Goal: Task Accomplishment & Management: Complete application form

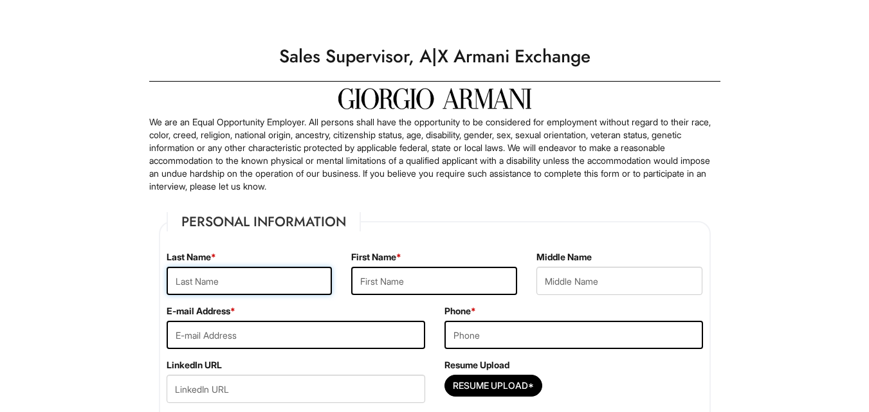
click at [281, 286] on input "text" at bounding box center [250, 281] width 166 height 28
type input "N"
type input "b"
type input "Broomer"
type input "Nydia"
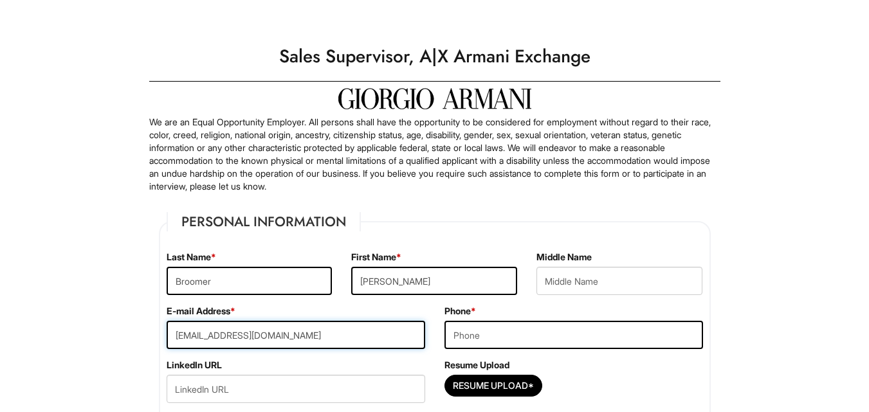
type input "Nydiabroomer@gmail.com"
type input "2679927046"
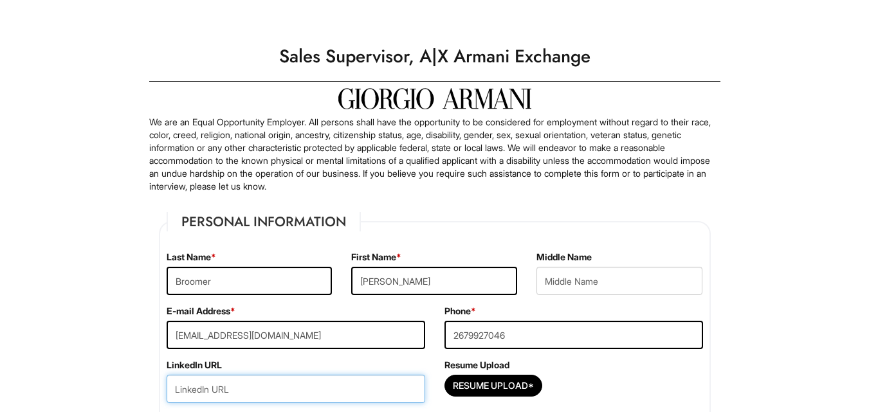
click at [250, 401] on input "url" at bounding box center [296, 389] width 259 height 28
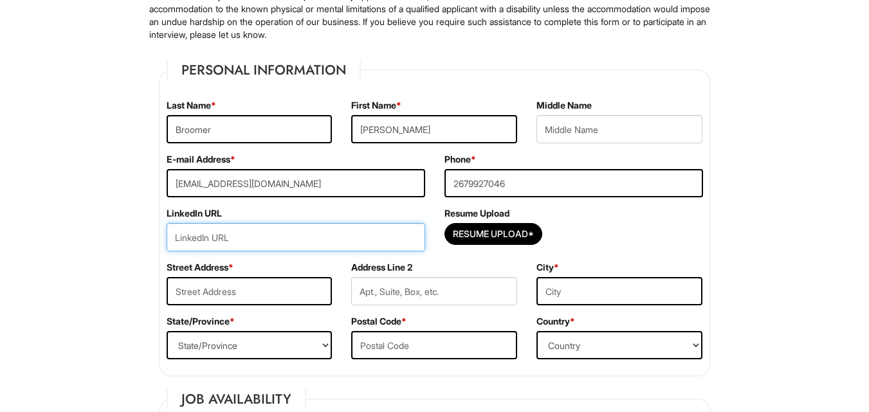
scroll to position [153, 0]
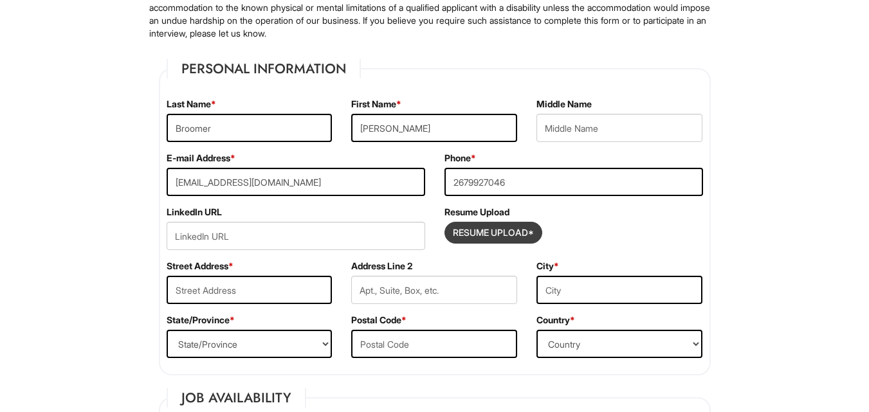
click at [464, 242] on input "Resume Upload*" at bounding box center [493, 233] width 96 height 21
type input "C:\fakepath\NydiaBroomer'sResume2025.pdf"
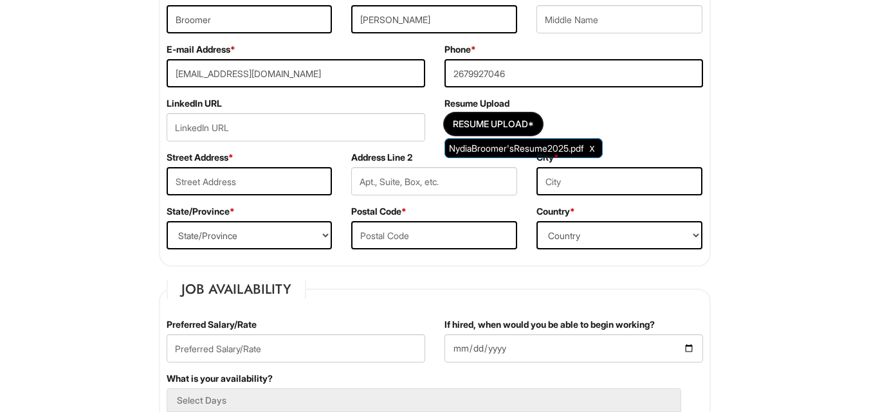
scroll to position [262, 0]
click at [280, 169] on input "text" at bounding box center [250, 181] width 166 height 28
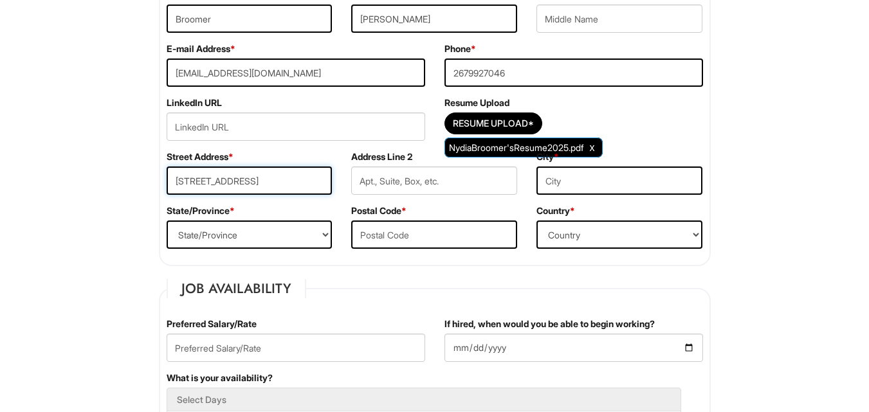
type input "1010 n 5th street"
click at [257, 235] on select "State/Province ALABAMA ALASKA ARIZONA ARKANSAS CALIFORNIA COLORADO CONNECTICUT …" at bounding box center [250, 235] width 166 height 28
select select "PA"
click at [167, 221] on select "State/Province ALABAMA ALASKA ARIZONA ARKANSAS CALIFORNIA COLORADO CONNECTICUT …" at bounding box center [250, 235] width 166 height 28
click at [361, 234] on input "text" at bounding box center [434, 235] width 166 height 28
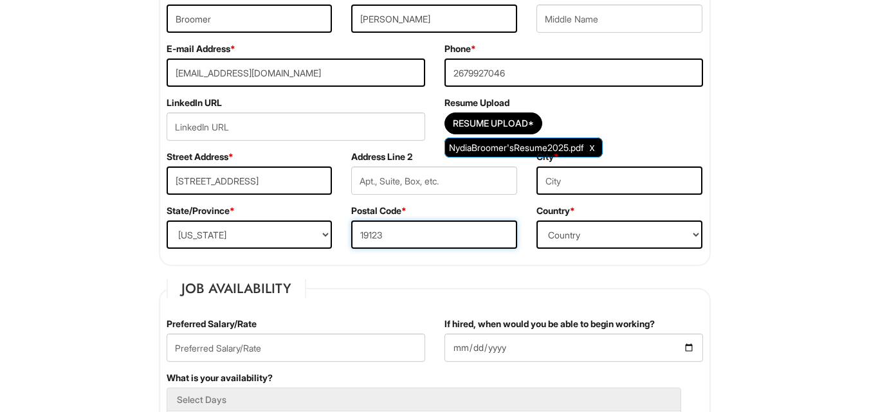
type input "19123"
click at [586, 239] on select "Country Afghanistan Albania Algeria American Samoa Andorra Angola Anguilla Anta…" at bounding box center [619, 235] width 166 height 28
select select "United States of America"
click at [536, 221] on select "Country Afghanistan Albania Algeria American Samoa Andorra Angola Anguilla Anta…" at bounding box center [619, 235] width 166 height 28
click at [579, 177] on input "text" at bounding box center [619, 181] width 166 height 28
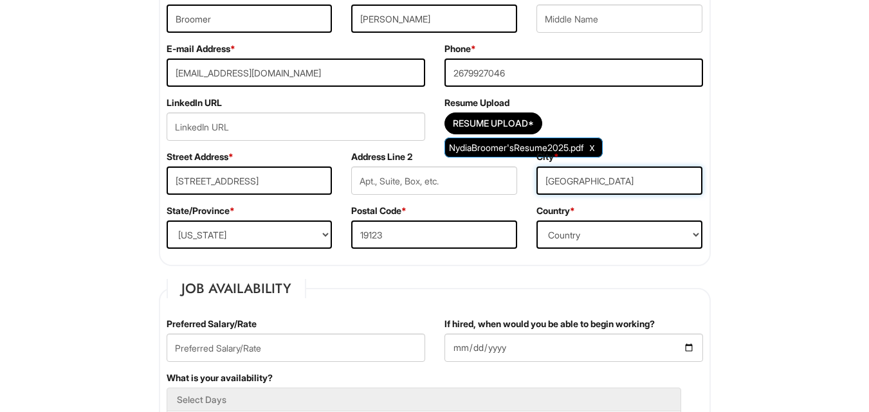
type input "Philadelphia"
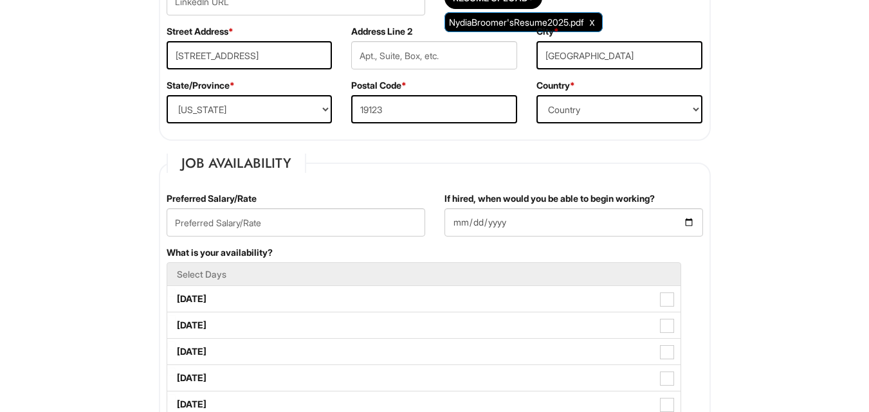
scroll to position [408, 0]
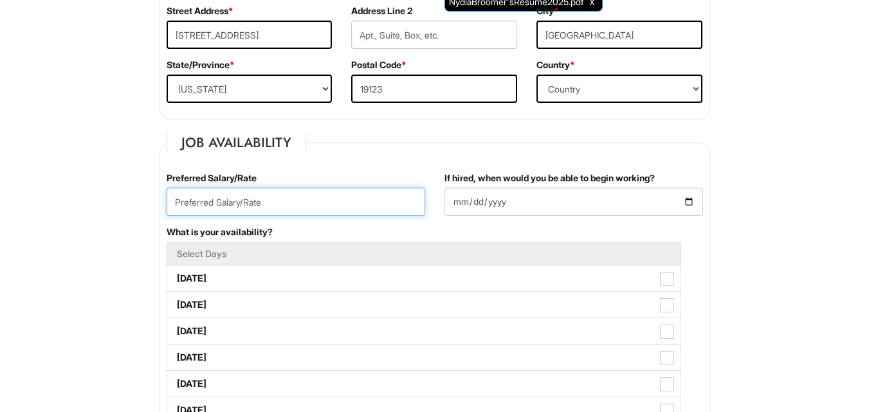
click at [318, 212] on input "text" at bounding box center [296, 202] width 259 height 28
type input "75,000 base"
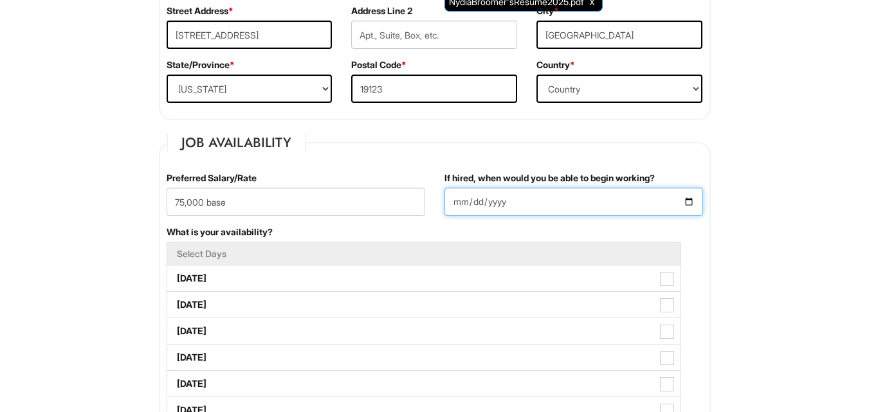
click at [469, 208] on input "If hired, when would you be able to begin working?" at bounding box center [573, 202] width 259 height 28
click at [452, 202] on input "If hired, when would you be able to begin working?" at bounding box center [573, 202] width 259 height 28
click at [464, 202] on input "If hired, when would you be able to begin working?" at bounding box center [573, 202] width 259 height 28
type input "2025-10-15"
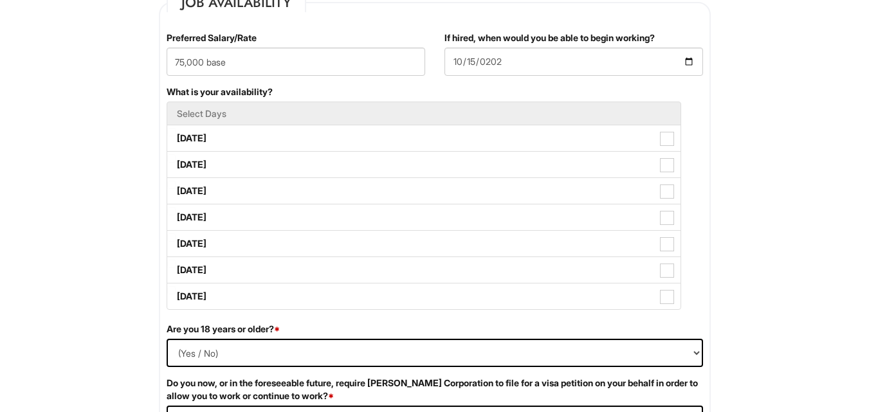
scroll to position [548, 0]
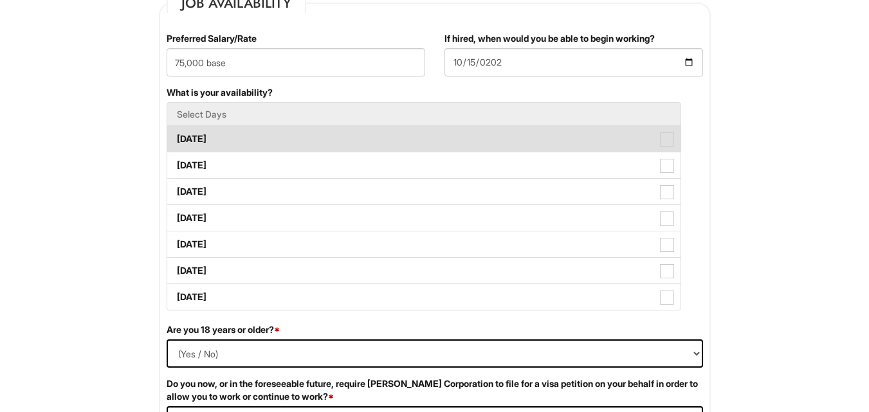
click at [661, 141] on span at bounding box center [667, 140] width 14 height 14
click at [176, 137] on Available_Monday "Monday" at bounding box center [171, 133] width 8 height 8
checkbox Available_Monday "true"
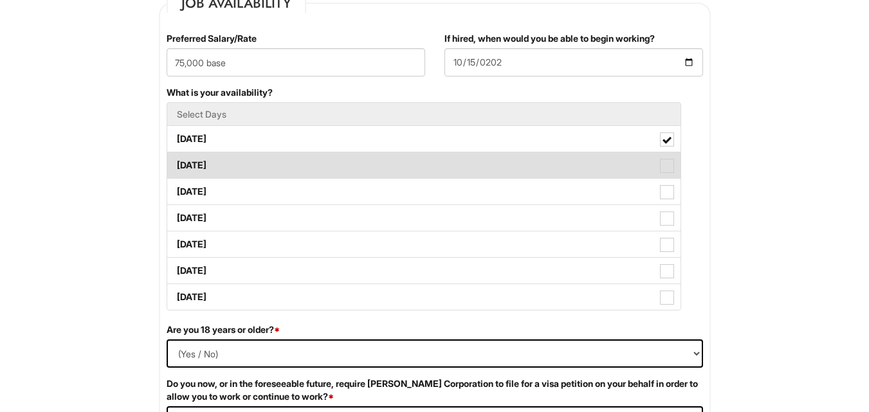
click at [660, 169] on span at bounding box center [667, 166] width 14 height 14
click at [176, 163] on Available_Tuesday "Tuesday" at bounding box center [171, 159] width 8 height 8
checkbox Available_Tuesday "true"
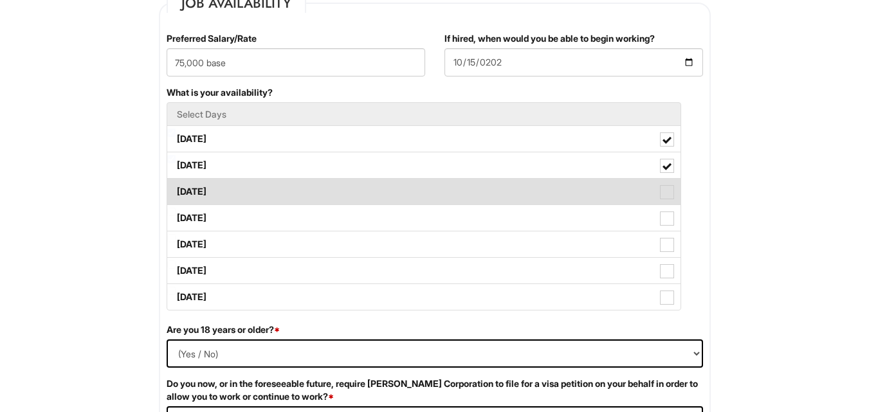
click at [663, 189] on span at bounding box center [667, 192] width 14 height 14
click at [176, 189] on Available_Wednesday "Wednesday" at bounding box center [171, 185] width 8 height 8
checkbox Available_Wednesday "true"
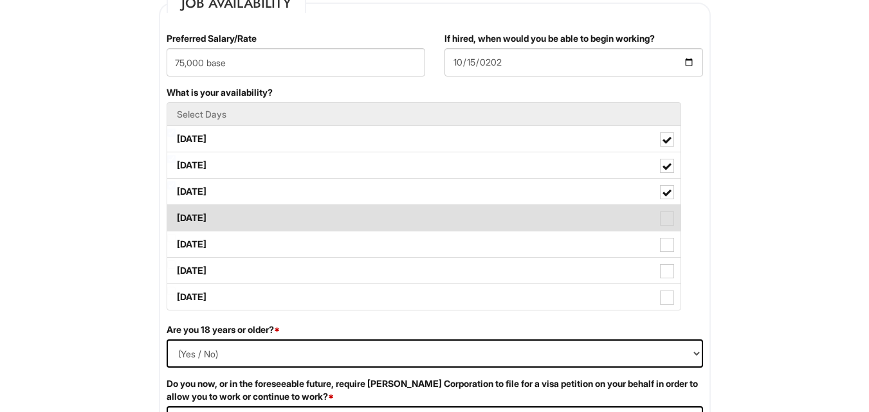
click at [663, 214] on span at bounding box center [667, 219] width 14 height 14
click at [176, 214] on Available_Thursday "Thursday" at bounding box center [171, 212] width 8 height 8
checkbox Available_Thursday "true"
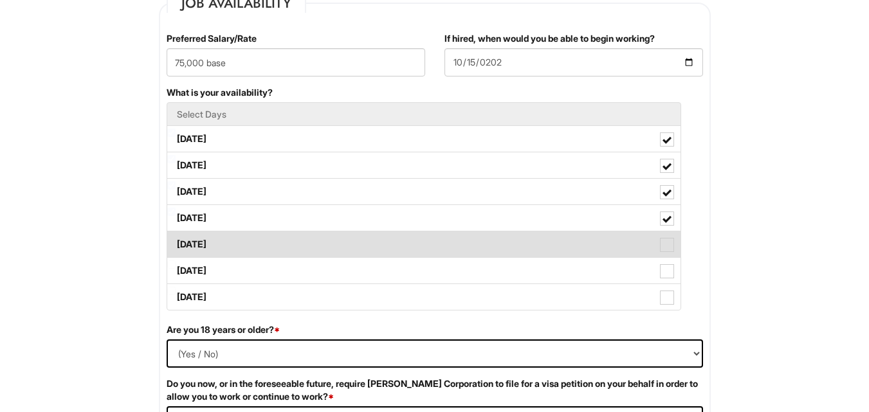
click at [665, 235] on label "Friday" at bounding box center [423, 245] width 513 height 26
click at [176, 235] on Available_Friday "Friday" at bounding box center [171, 238] width 8 height 8
click at [666, 254] on label "Friday" at bounding box center [423, 245] width 513 height 26
click at [176, 242] on Available_Friday "Friday" at bounding box center [171, 238] width 8 height 8
drag, startPoint x: 666, startPoint y: 264, endPoint x: 666, endPoint y: 254, distance: 10.3
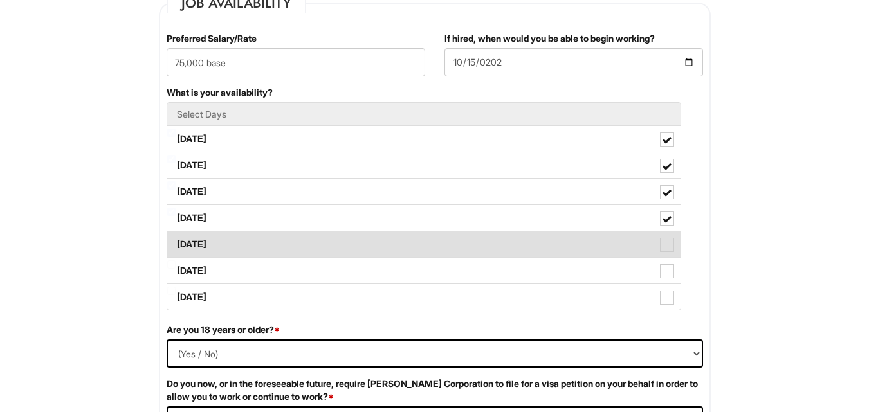
click at [666, 254] on label "Friday" at bounding box center [423, 245] width 513 height 26
click at [176, 242] on Available_Friday "Friday" at bounding box center [171, 238] width 8 height 8
checkbox Available_Friday "true"
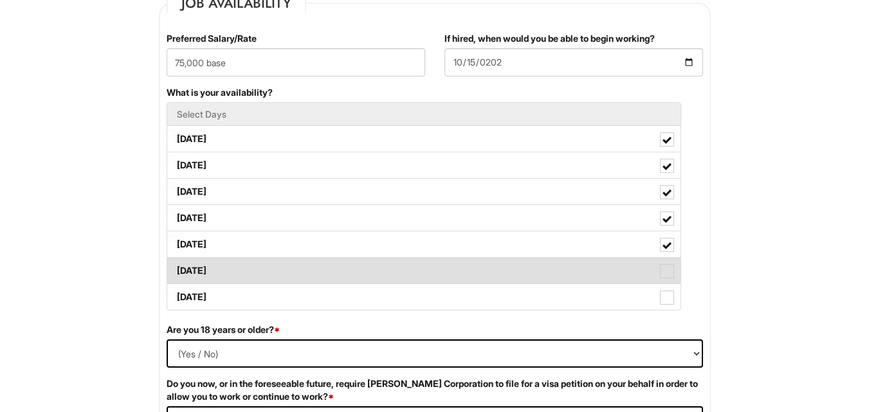
click at [668, 271] on span at bounding box center [667, 271] width 14 height 14
click at [176, 269] on Available_Saturday "Saturday" at bounding box center [171, 265] width 8 height 8
checkbox Available_Saturday "true"
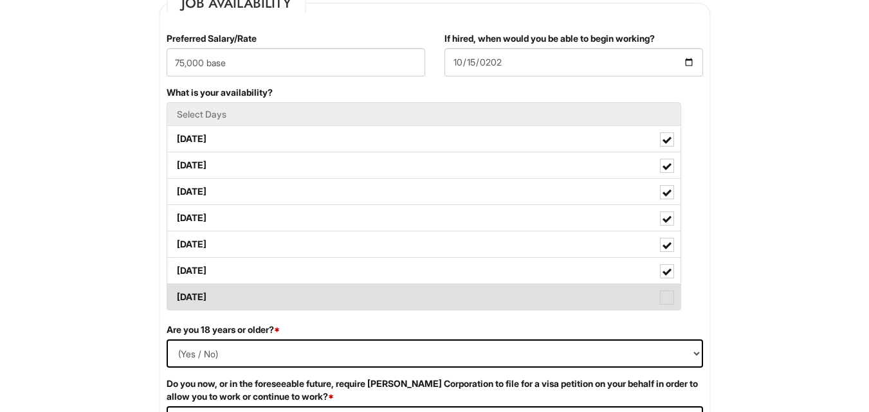
click at [665, 299] on span at bounding box center [667, 298] width 14 height 14
click at [176, 295] on Available_Sunday "Sunday" at bounding box center [171, 291] width 8 height 8
checkbox Available_Sunday "true"
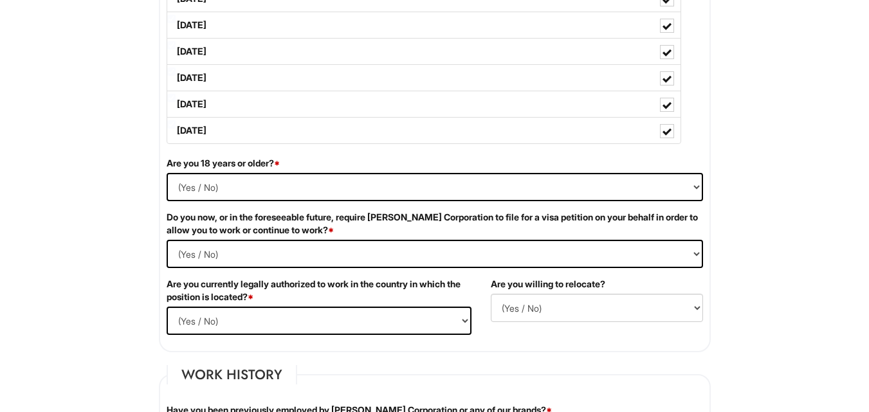
scroll to position [715, 0]
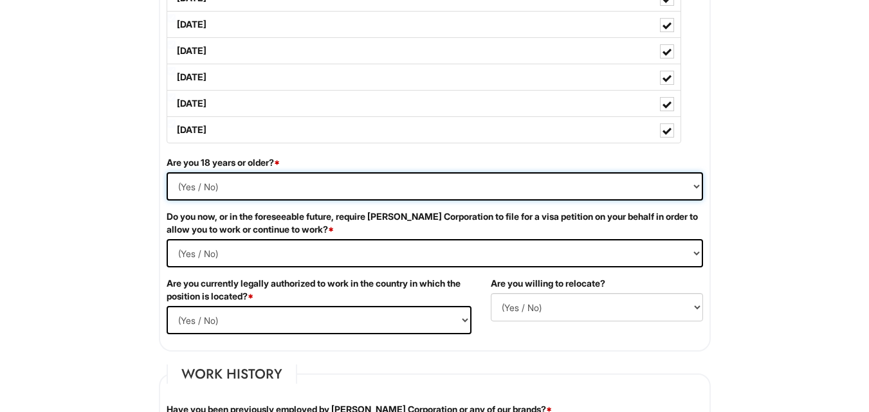
click at [594, 185] on select "(Yes / No) Yes No" at bounding box center [435, 186] width 536 height 28
select select "Yes"
click at [167, 172] on select "(Yes / No) Yes No" at bounding box center [435, 186] width 536 height 28
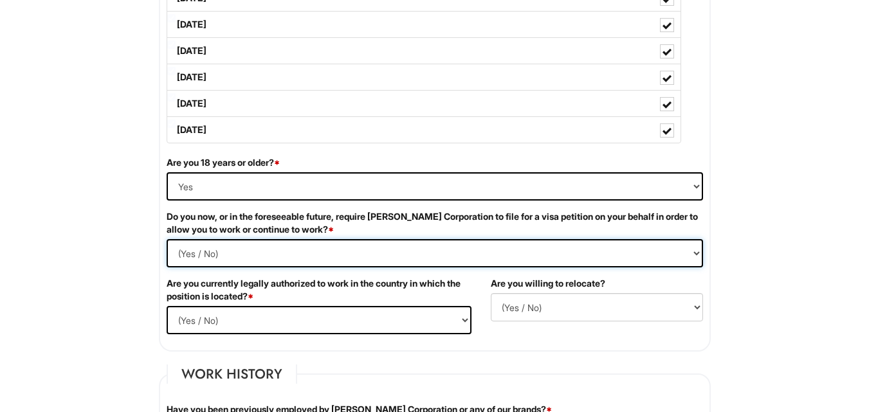
click at [250, 259] on Required "(Yes / No) Yes No" at bounding box center [435, 253] width 536 height 28
select Required "No"
click at [167, 239] on Required "(Yes / No) Yes No" at bounding box center [435, 253] width 536 height 28
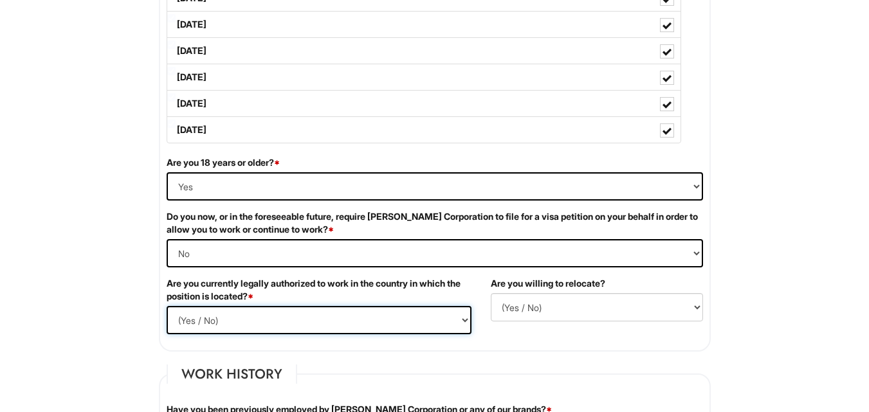
click at [253, 329] on select "(Yes / No) Yes No" at bounding box center [319, 320] width 305 height 28
select select "Yes"
click at [167, 306] on select "(Yes / No) Yes No" at bounding box center [319, 320] width 305 height 28
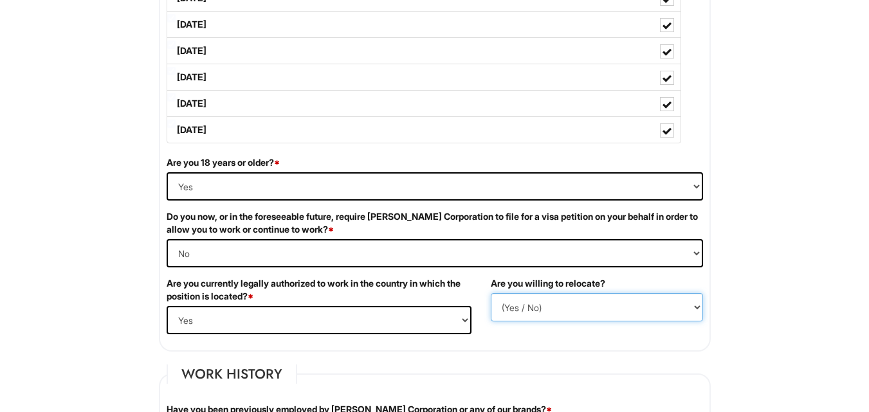
click at [580, 306] on select "(Yes / No) No Yes" at bounding box center [597, 307] width 212 height 28
select select "Y"
click at [491, 293] on select "(Yes / No) No Yes" at bounding box center [597, 307] width 212 height 28
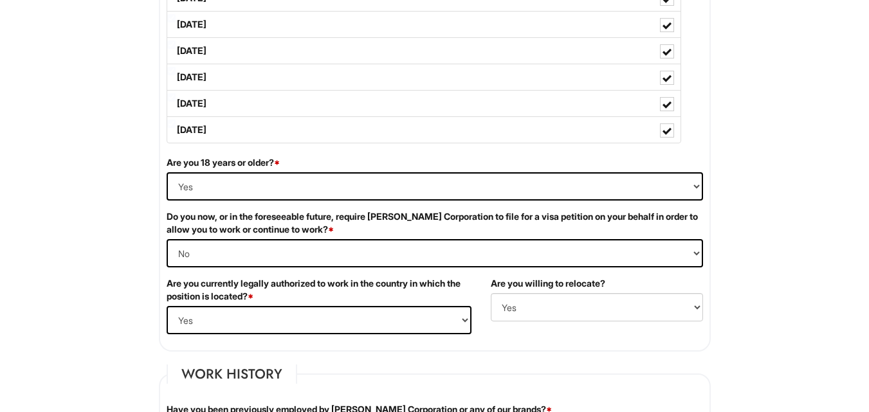
click at [610, 374] on fieldset "Work History Have you been previously employed by Giorgio Armani Corporation or…" at bounding box center [435, 418] width 552 height 107
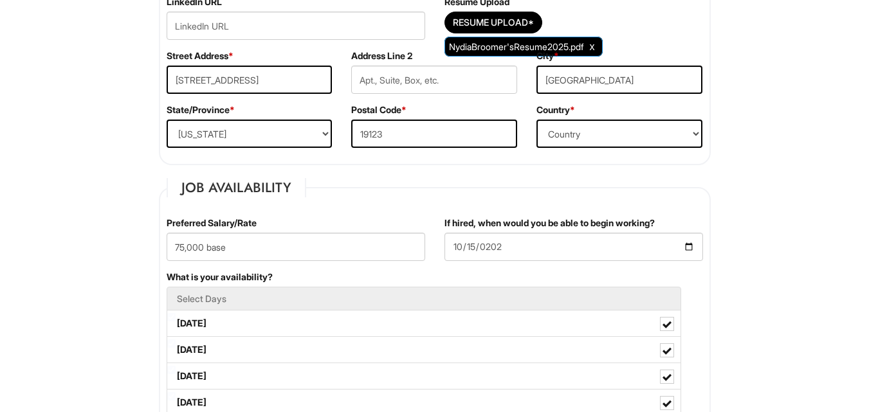
scroll to position [371, 0]
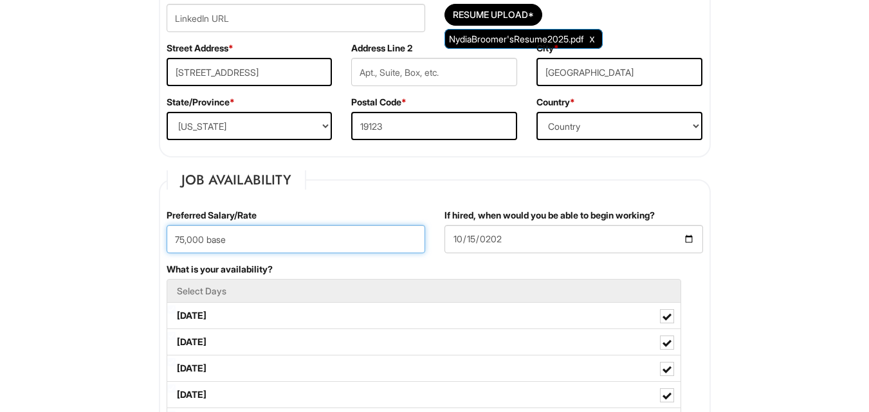
click at [185, 242] on input "75,000 base" at bounding box center [296, 239] width 259 height 28
type input "80,000 base"
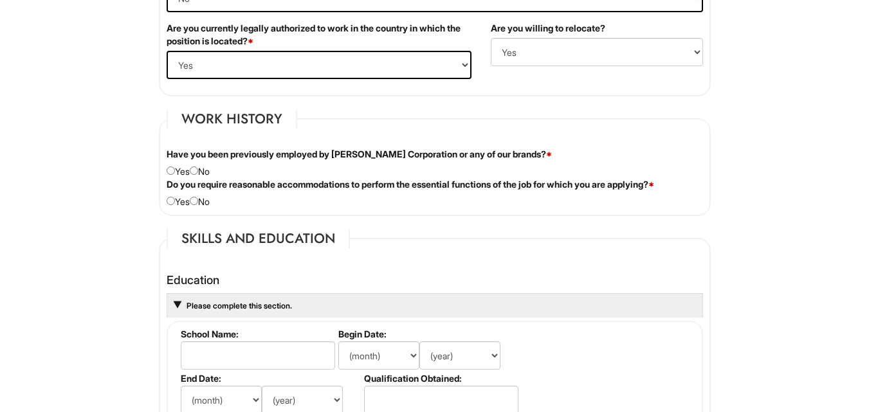
scroll to position [965, 0]
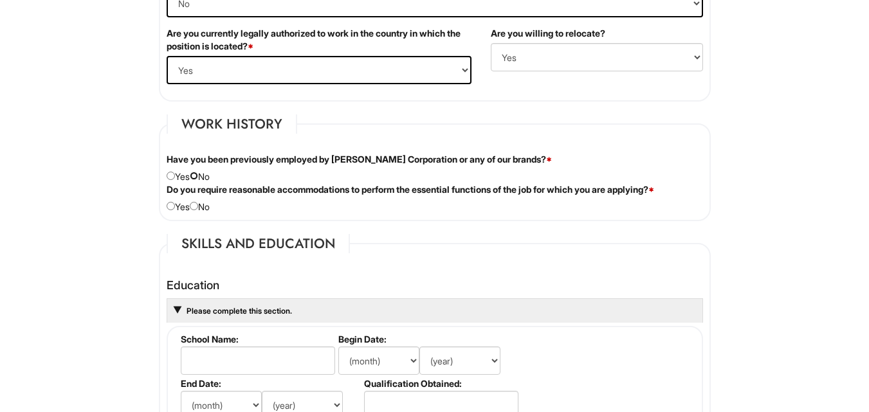
click at [198, 179] on input "radio" at bounding box center [194, 176] width 8 height 8
radio input "true"
click at [198, 208] on input "radio" at bounding box center [194, 206] width 8 height 8
radio input "true"
click at [100, 258] on html "Please Complete This Form 1 2 3 Sales Supervisor, A|X Armani Exchange PLEASE CO…" at bounding box center [434, 291] width 869 height 2513
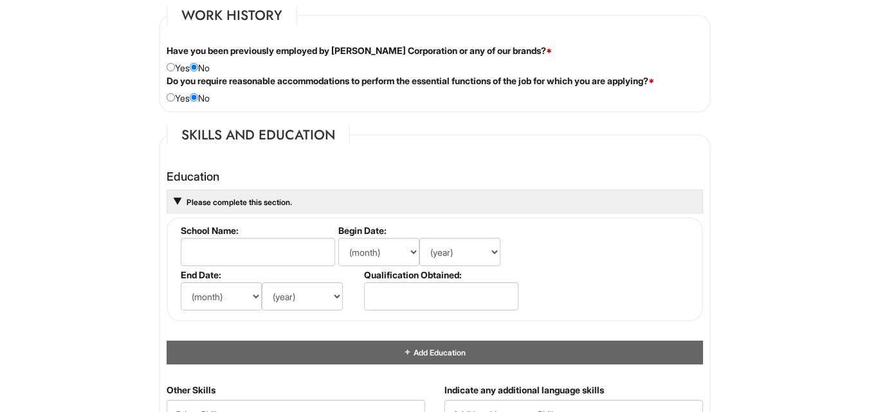
scroll to position [1079, 0]
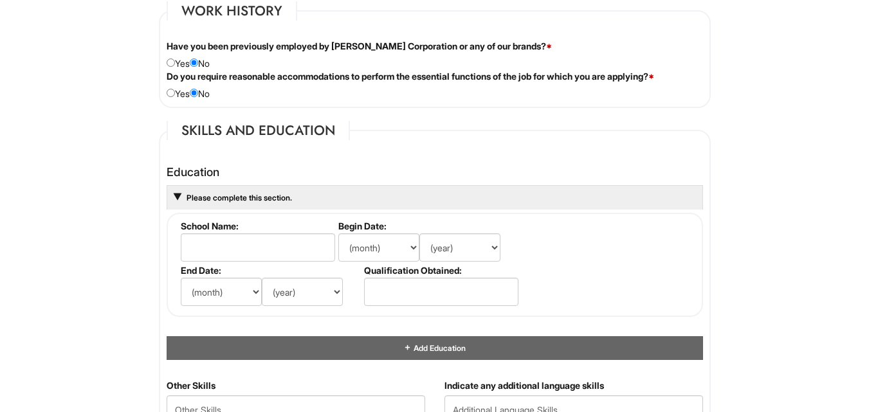
click at [117, 236] on html "Please Complete This Form 1 2 3 Sales Supervisor, A|X Armani Exchange PLEASE CO…" at bounding box center [434, 177] width 869 height 2513
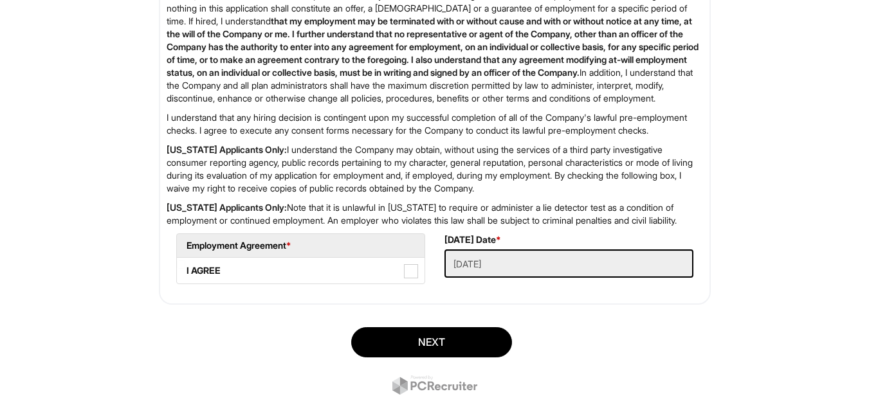
scroll to position [2067, 0]
drag, startPoint x: 117, startPoint y: 236, endPoint x: 446, endPoint y: 226, distance: 328.8
click at [446, 194] on p "California Applicants Only: I understand the Company may obtain, without using …" at bounding box center [435, 168] width 536 height 51
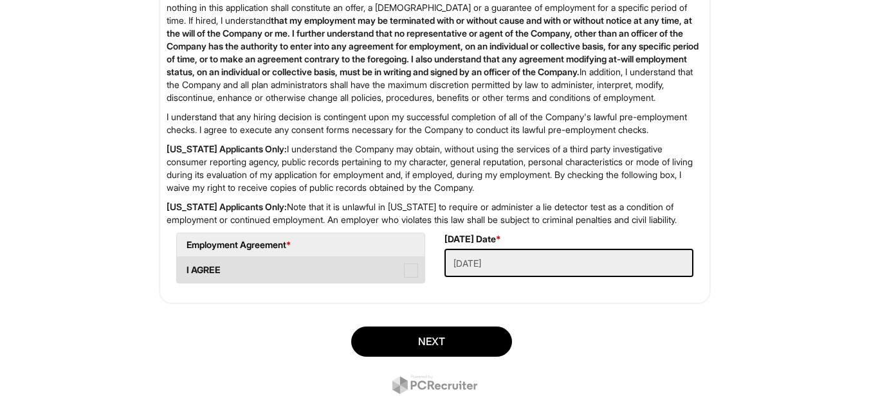
click at [417, 278] on span at bounding box center [411, 271] width 14 height 14
click at [185, 268] on AGREE "I AGREE" at bounding box center [181, 264] width 8 height 8
checkbox AGREE "true"
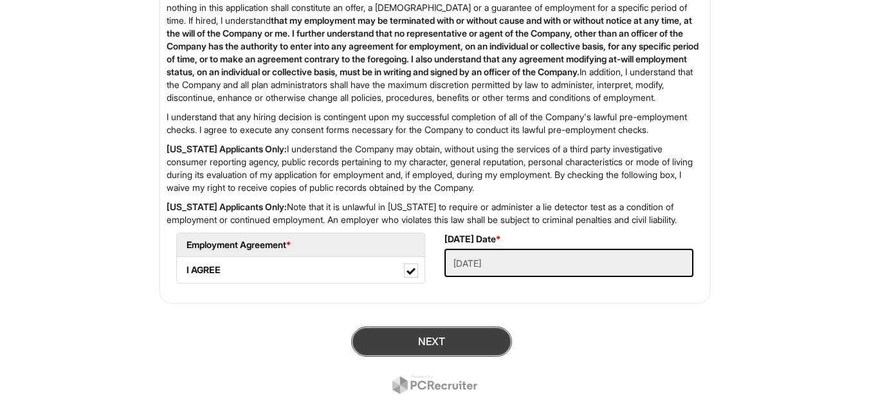
click at [419, 357] on button "Next" at bounding box center [431, 342] width 161 height 30
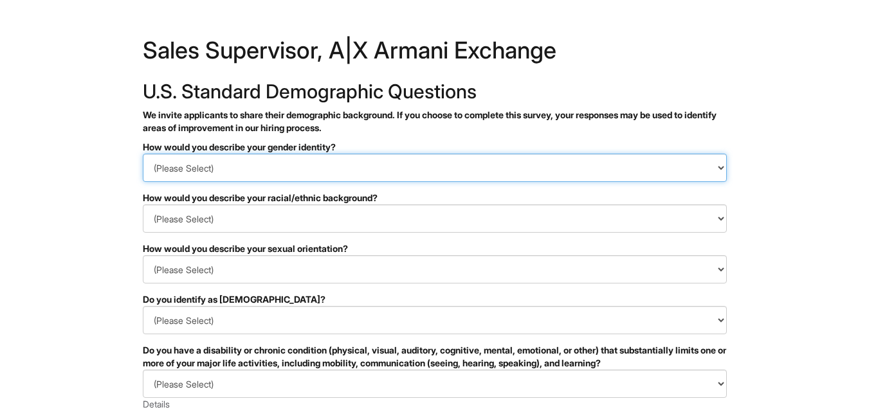
click at [509, 165] on select "(Please Select) Man Woman Non-binary I prefer to self-describe I don't wish to …" at bounding box center [435, 168] width 584 height 28
select select "I don't wish to answer"
click at [143, 154] on select "(Please Select) Man Woman Non-binary I prefer to self-describe I don't wish to …" at bounding box center [435, 168] width 584 height 28
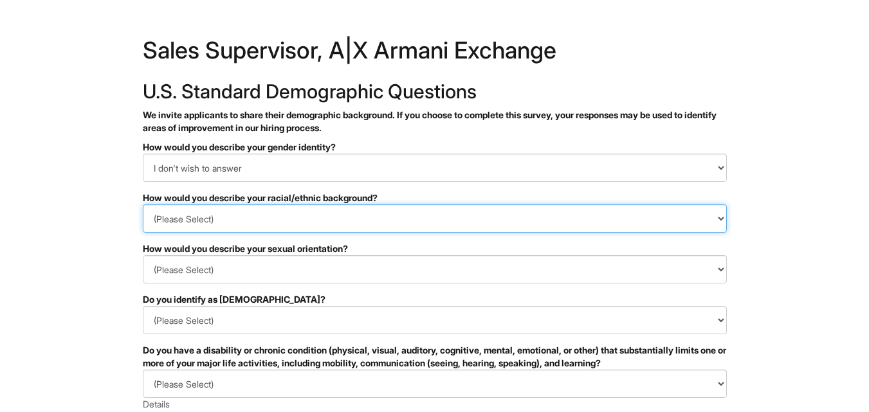
click at [458, 228] on select "(Please Select) Black or of African descent East Asian Hispanic, Latinx or of S…" at bounding box center [435, 219] width 584 height 28
select select "I don't wish to answer"
click at [143, 205] on select "(Please Select) Black or of African descent East Asian Hispanic, Latinx or of S…" at bounding box center [435, 219] width 584 height 28
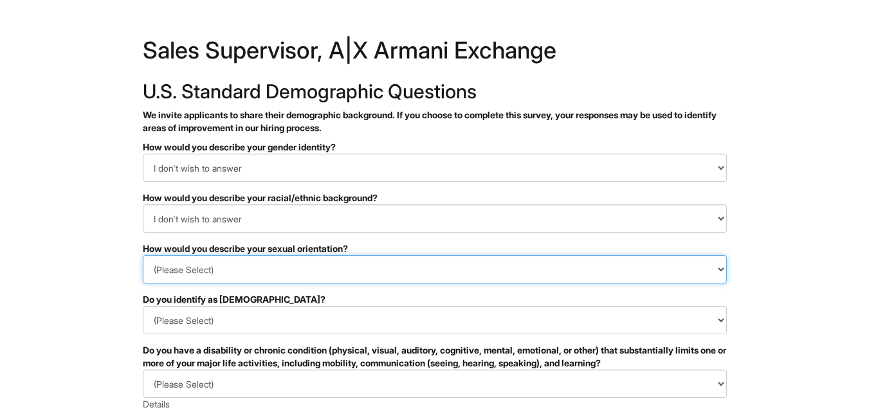
click at [412, 276] on select "(Please Select) Asexual Bisexual and/or pansexual Gay Heterosexual Lesbian Quee…" at bounding box center [435, 269] width 584 height 28
select select "I don't wish to answer"
click at [143, 255] on select "(Please Select) Asexual Bisexual and/or pansexual Gay Heterosexual Lesbian Quee…" at bounding box center [435, 269] width 584 height 28
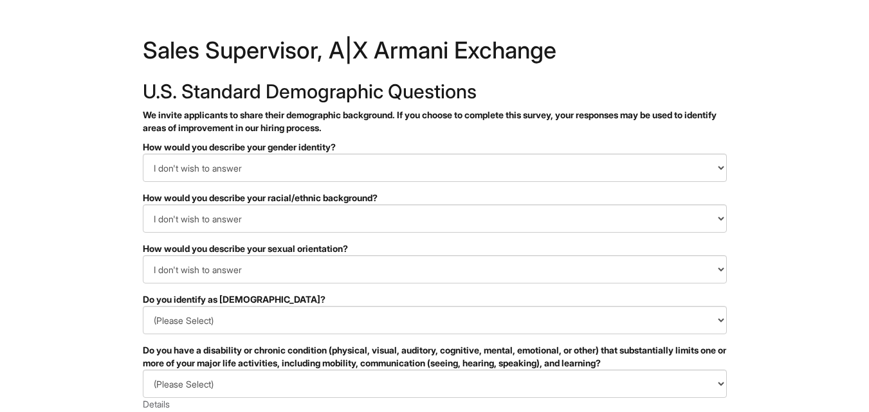
click at [728, 195] on div "✔ 2 3 Sales Supervisor, A|X Armani Exchange U.S. Standard Demographic Questions…" at bounding box center [434, 365] width 597 height 666
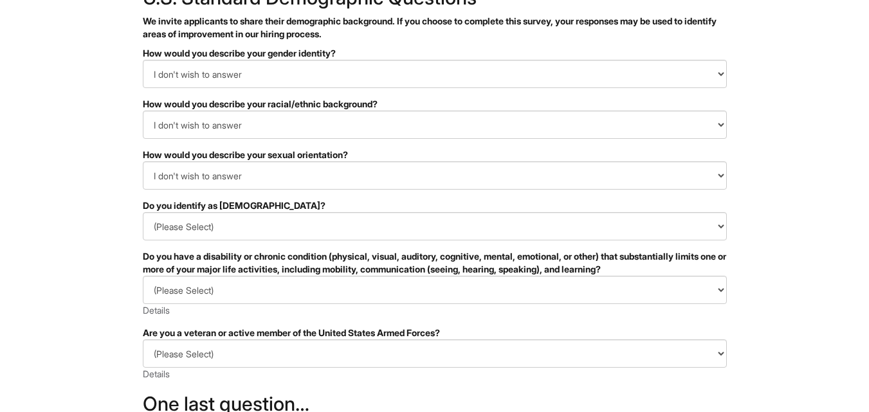
click at [610, 205] on div "Do you identify as transgender?" at bounding box center [435, 205] width 584 height 13
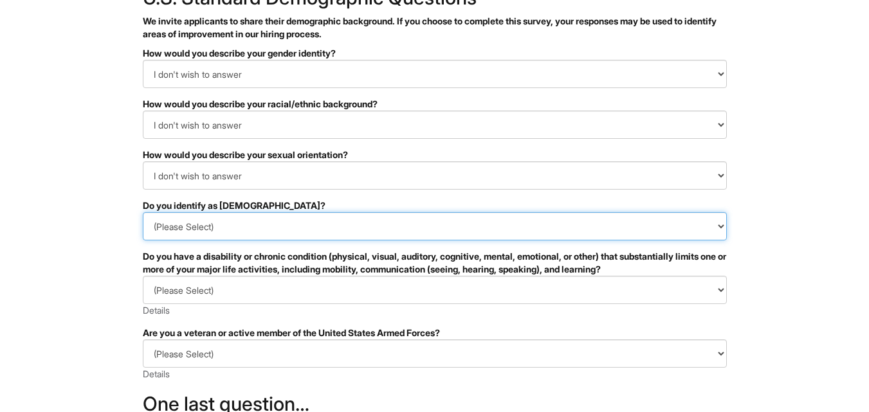
click at [601, 221] on select "(Please Select) Yes No I prefer to self-describe I don't wish to answer" at bounding box center [435, 226] width 584 height 28
select select "I don't wish to answer"
click at [143, 212] on select "(Please Select) Yes No I prefer to self-describe I don't wish to answer" at bounding box center [435, 226] width 584 height 28
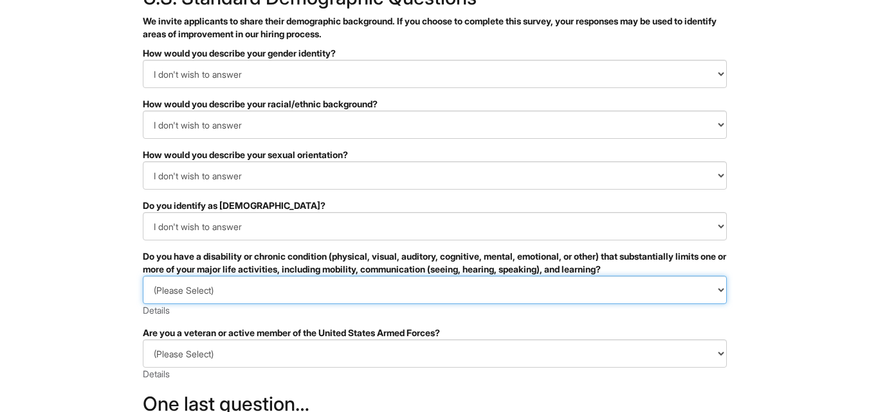
click at [515, 297] on select "(Please Select) YES, I HAVE A DISABILITY (or previously had a disability) NO, I…" at bounding box center [435, 290] width 584 height 28
select select "I DON'T WISH TO ANSWER"
click at [143, 276] on select "(Please Select) YES, I HAVE A DISABILITY (or previously had a disability) NO, I…" at bounding box center [435, 290] width 584 height 28
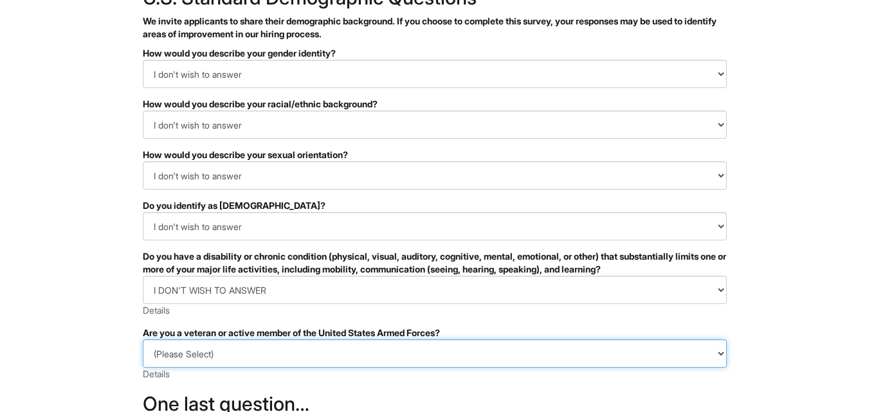
click at [473, 349] on select "(Please Select) I IDENTIFY AS ONE OR MORE OF THE CLASSIFICATIONS OF PROTECTED V…" at bounding box center [435, 354] width 584 height 28
select select "I PREFER NOT TO ANSWER"
click at [143, 340] on select "(Please Select) I IDENTIFY AS ONE OR MORE OF THE CLASSIFICATIONS OF PROTECTED V…" at bounding box center [435, 354] width 584 height 28
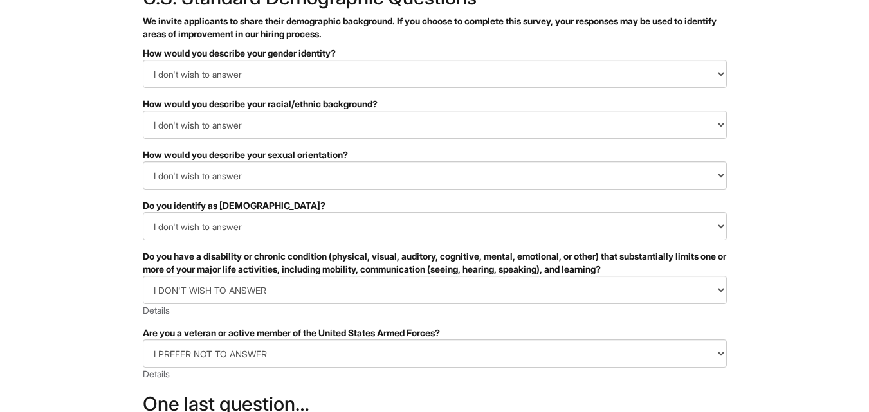
click at [120, 275] on html "&nbsp; ✔ 2 3 Sales Supervisor, A|X Armani Exchange U.S. Standard Demographic Qu…" at bounding box center [434, 268] width 869 height 724
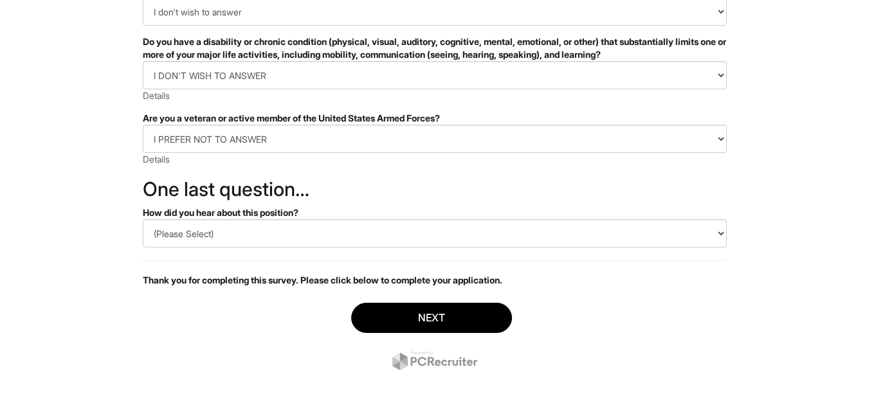
scroll to position [309, 0]
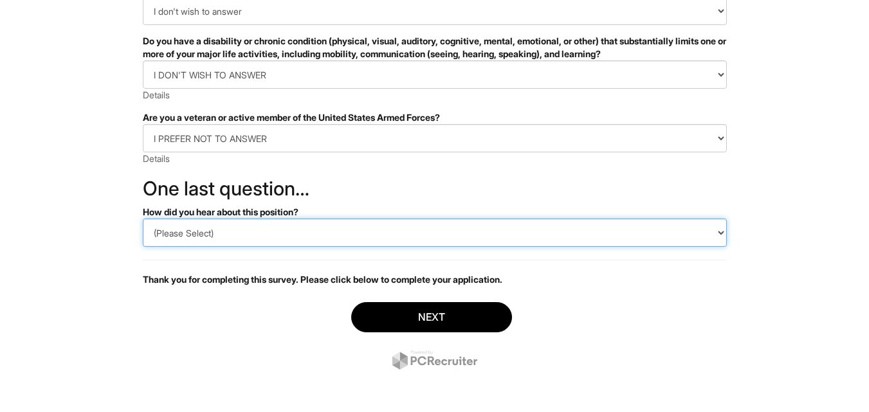
click at [194, 233] on select "(Please Select) CareerBuilder Indeed LinkedIn Monster Referral Other" at bounding box center [435, 233] width 584 height 28
select select "LinkedIn"
click at [143, 219] on select "(Please Select) CareerBuilder Indeed LinkedIn Monster Referral Other" at bounding box center [435, 233] width 584 height 28
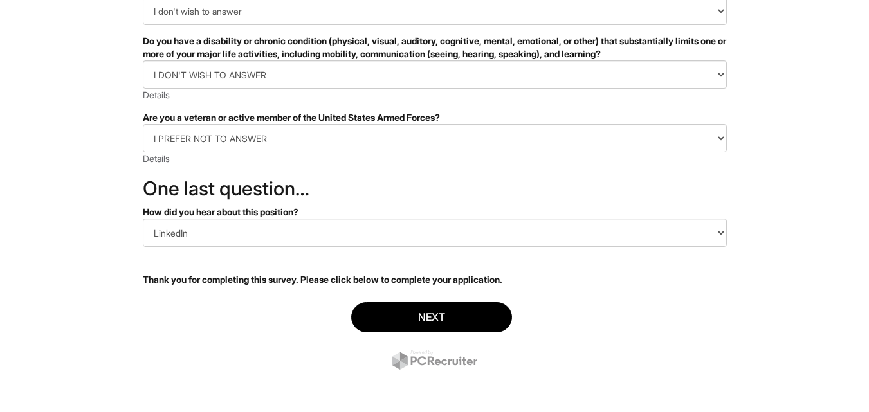
click at [199, 326] on div "Next" at bounding box center [435, 338] width 584 height 90
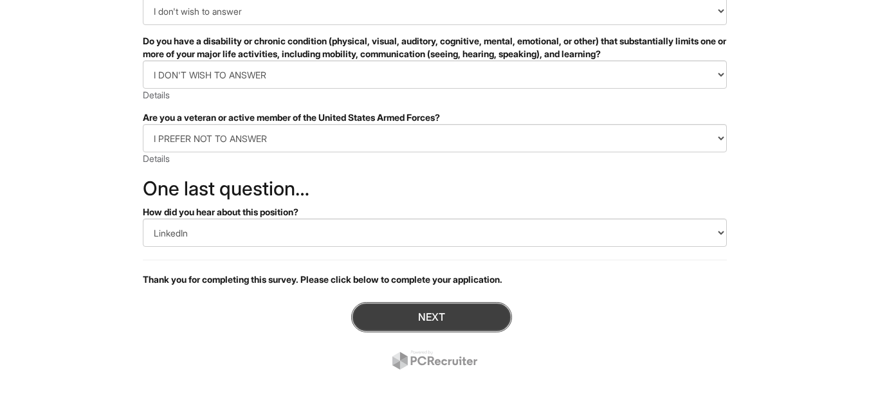
click at [425, 311] on button "Next" at bounding box center [431, 317] width 161 height 30
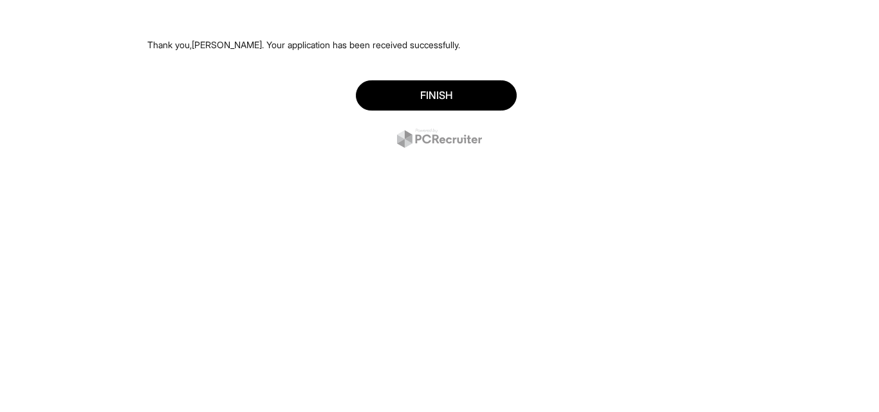
click at [443, 78] on div "Finish" at bounding box center [439, 116] width 584 height 90
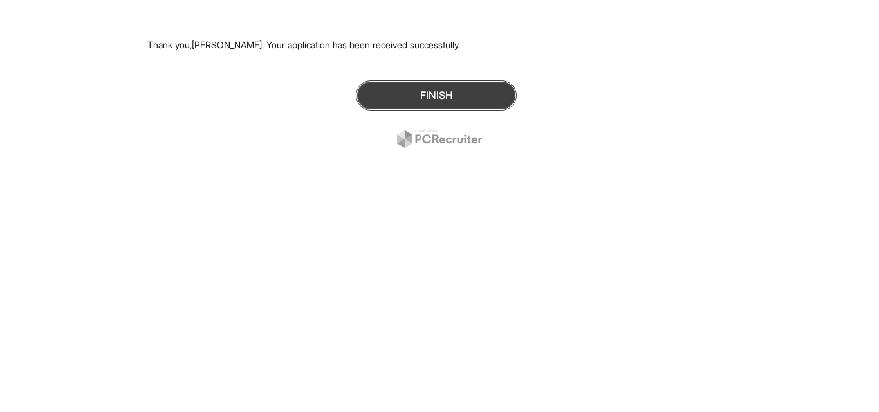
click at [443, 100] on button "Finish" at bounding box center [436, 95] width 161 height 30
